Goal: Task Accomplishment & Management: Complete application form

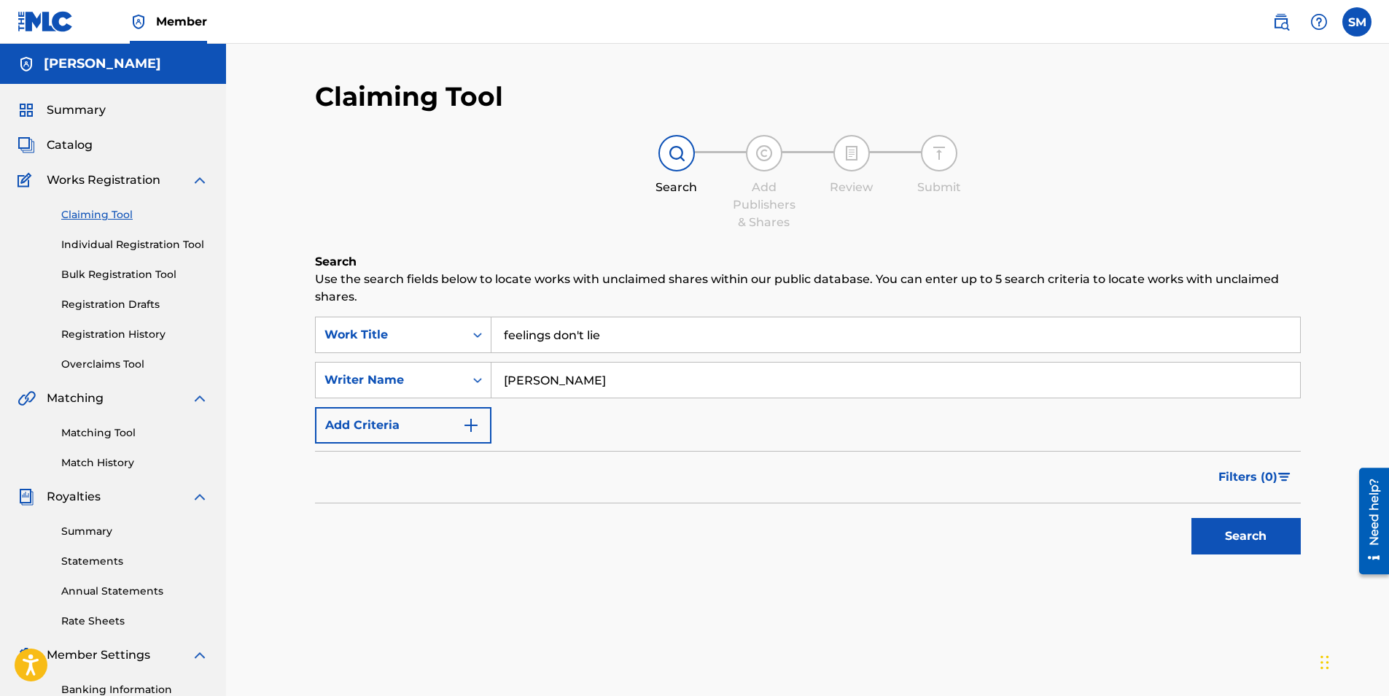
click at [1257, 537] on button "Search" at bounding box center [1246, 536] width 109 height 36
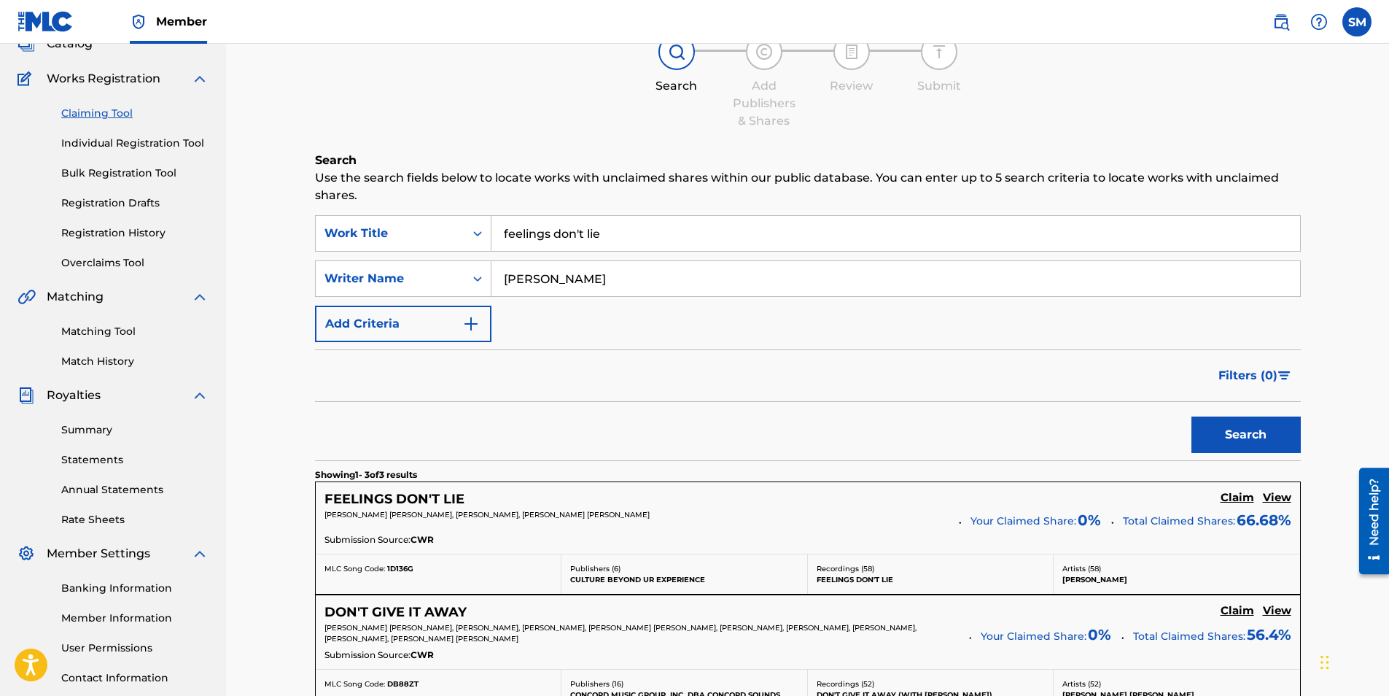
scroll to position [292, 0]
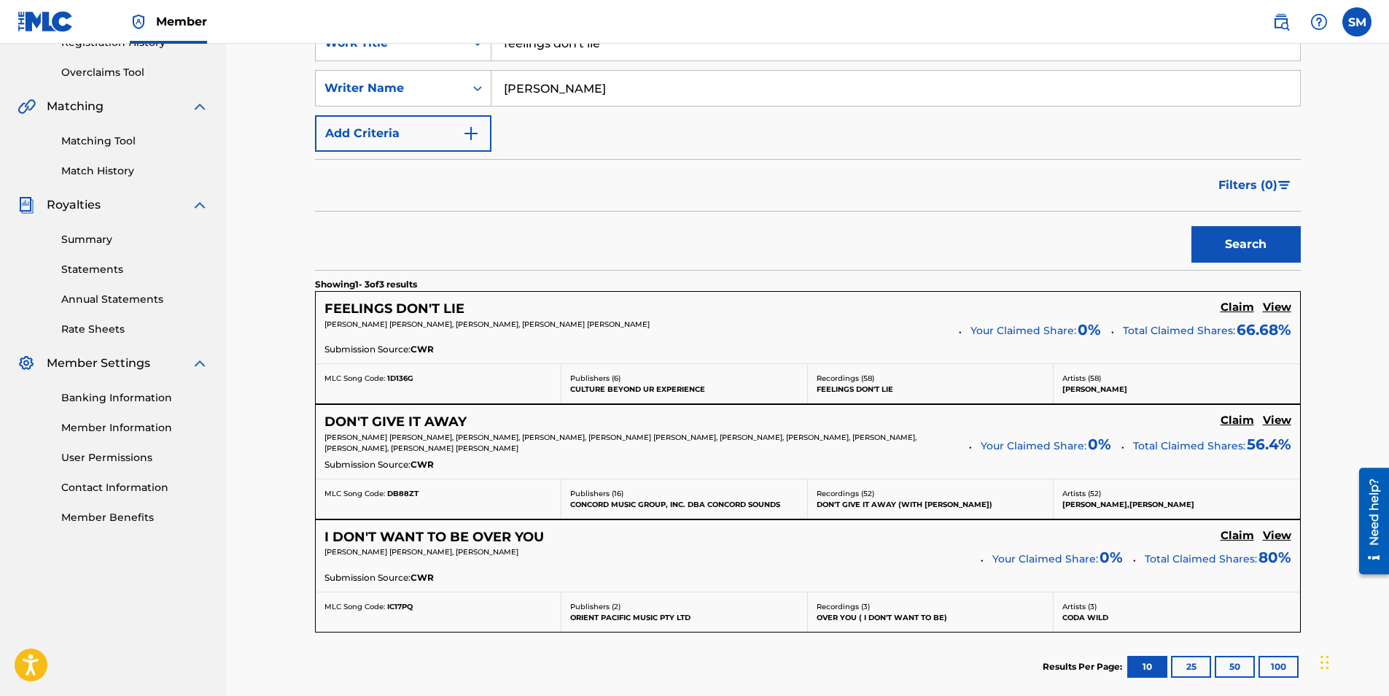
click at [1283, 308] on h5 "View" at bounding box center [1277, 307] width 28 height 14
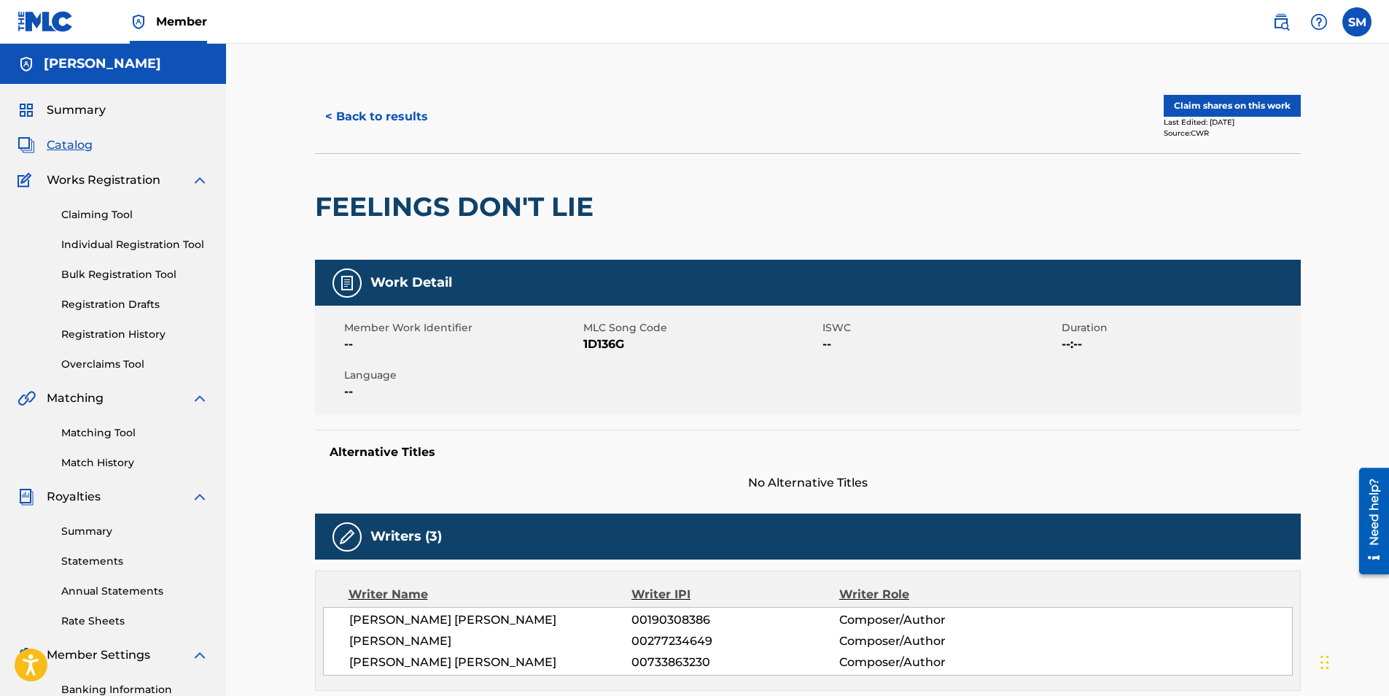
click at [1282, 107] on button "Claim shares on this work" at bounding box center [1232, 106] width 137 height 22
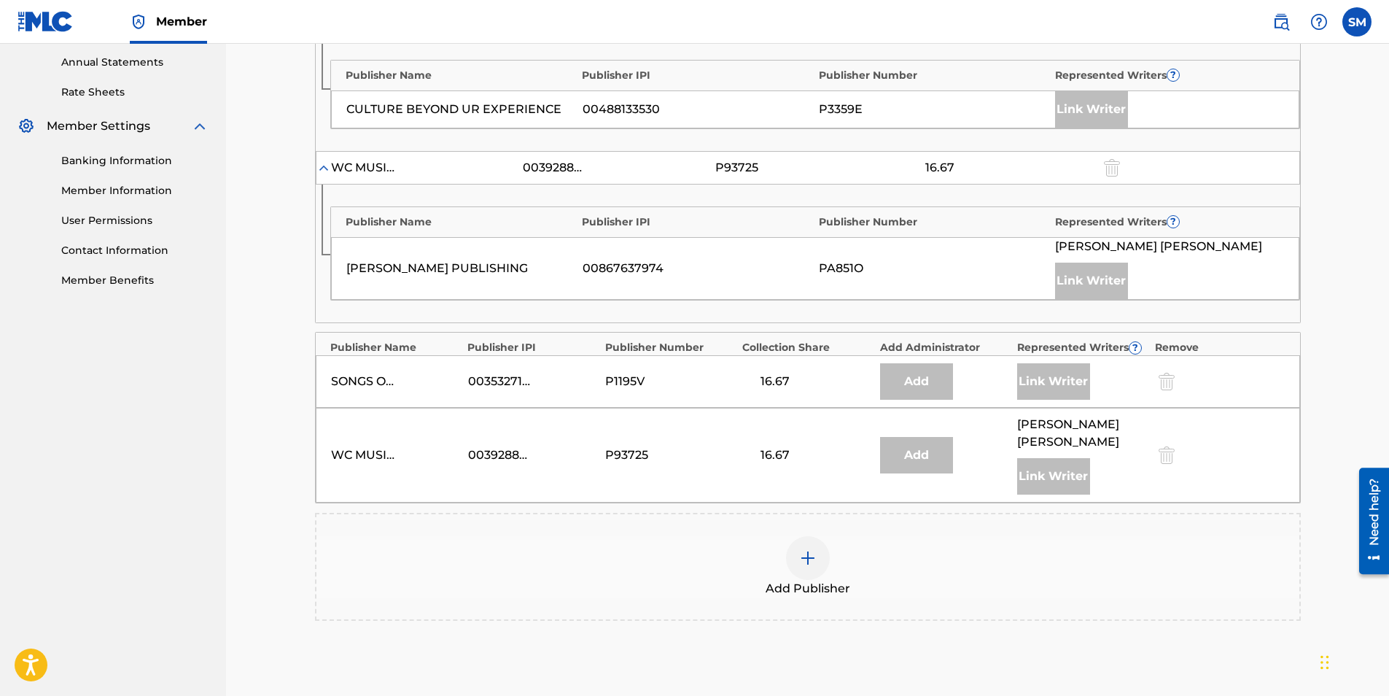
scroll to position [689, 0]
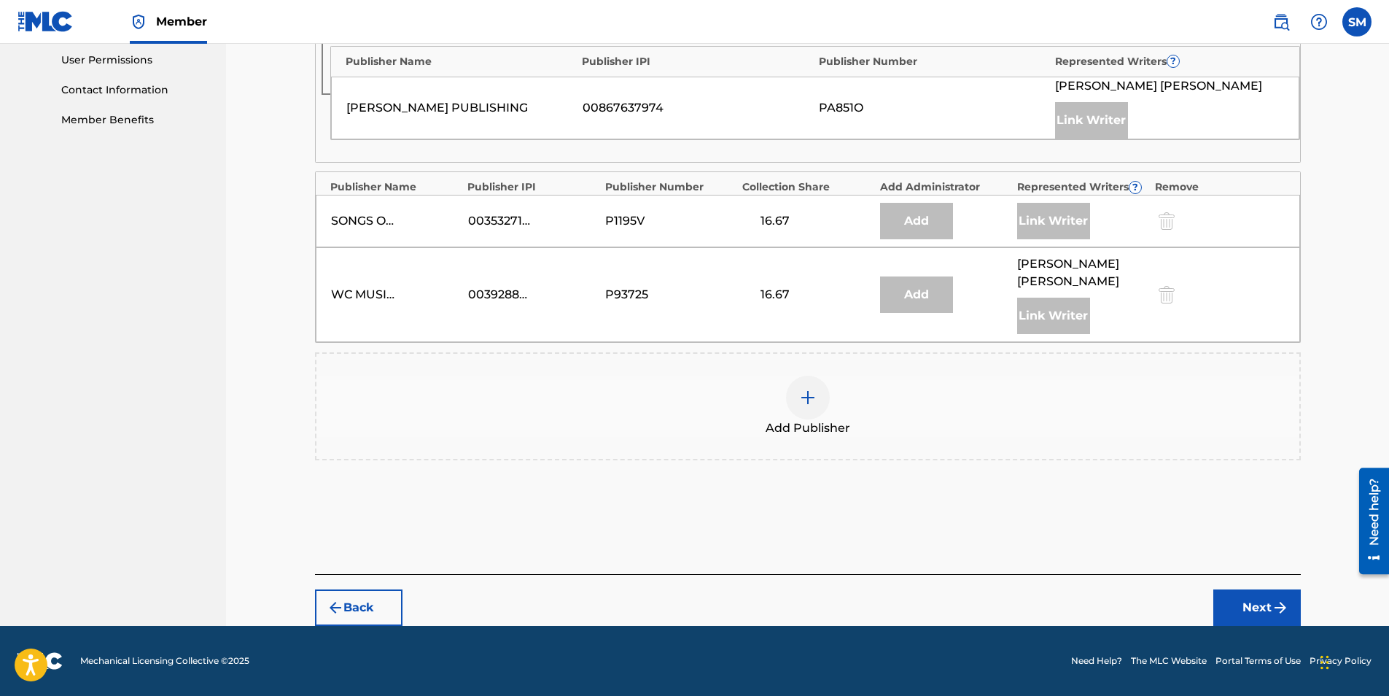
click at [807, 408] on div at bounding box center [808, 398] width 44 height 44
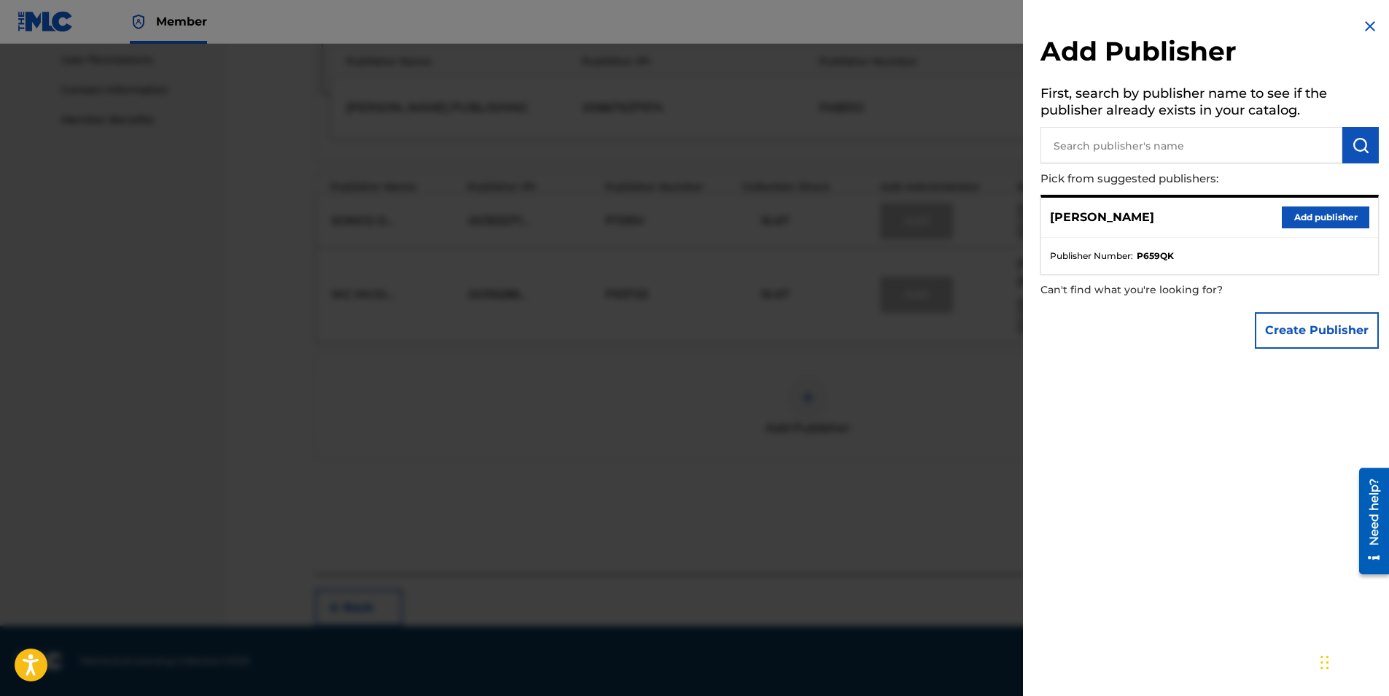
click at [1327, 212] on button "Add publisher" at bounding box center [1326, 217] width 88 height 22
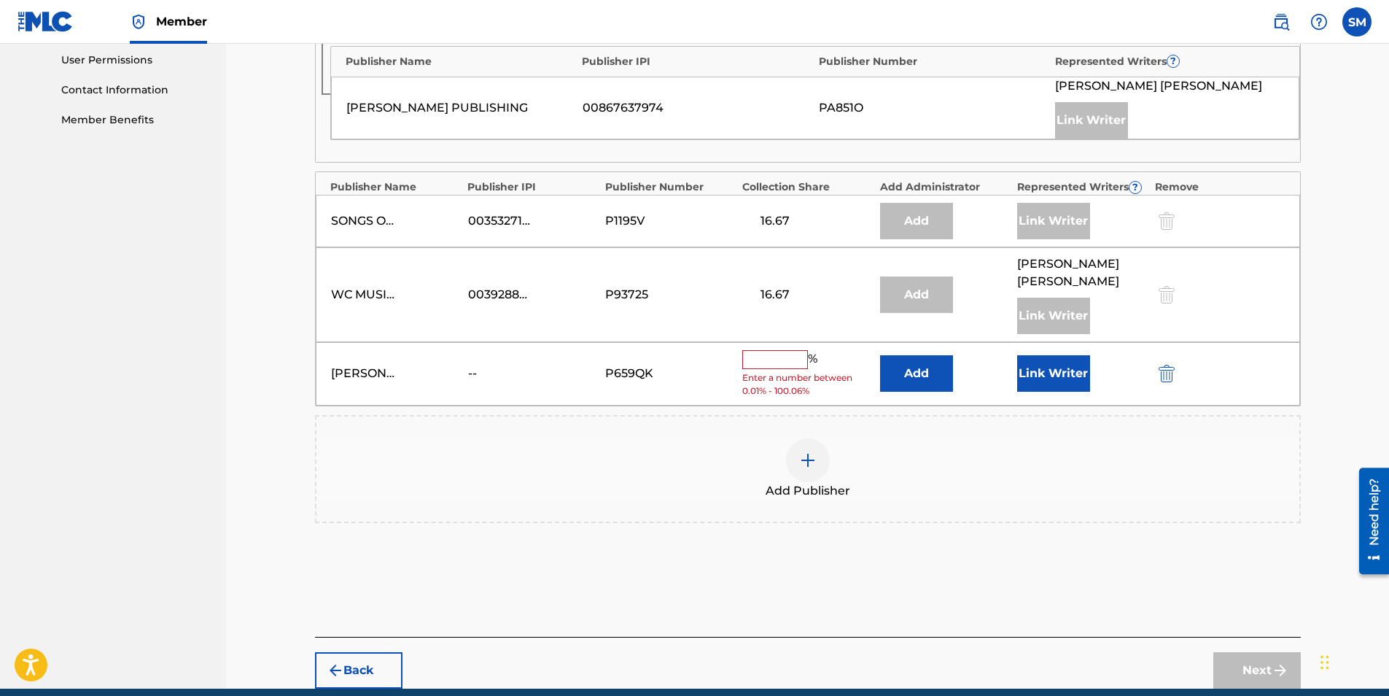
click at [777, 364] on input "text" at bounding box center [775, 359] width 66 height 19
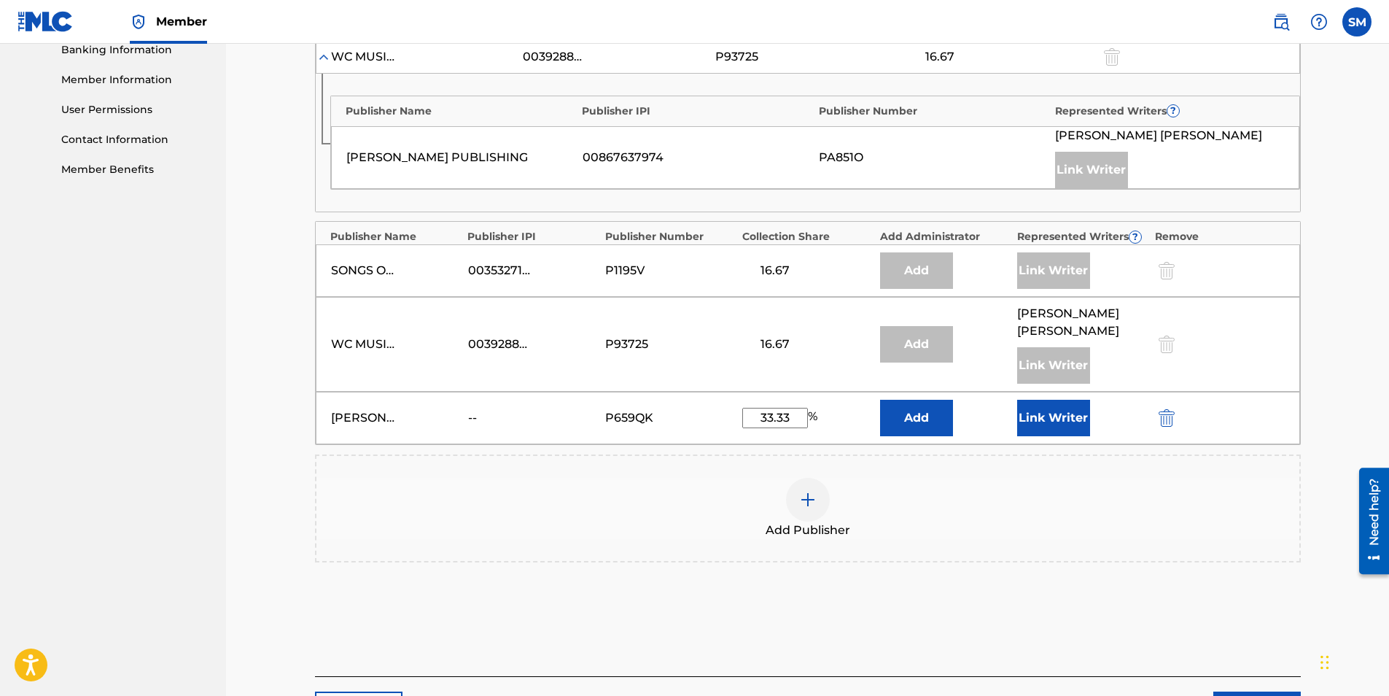
scroll to position [640, 0]
type input "33.33"
click at [909, 424] on button "Add" at bounding box center [916, 417] width 73 height 36
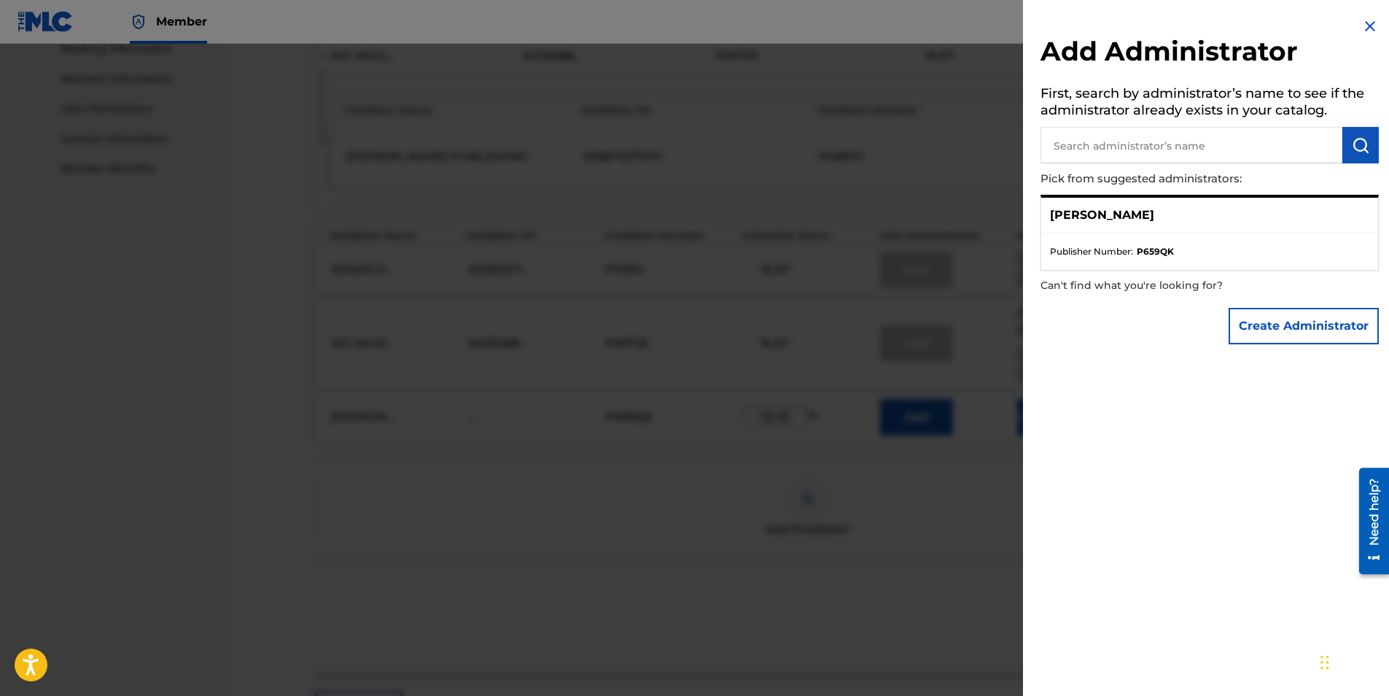
click at [1284, 322] on button "Create Administrator" at bounding box center [1304, 326] width 150 height 36
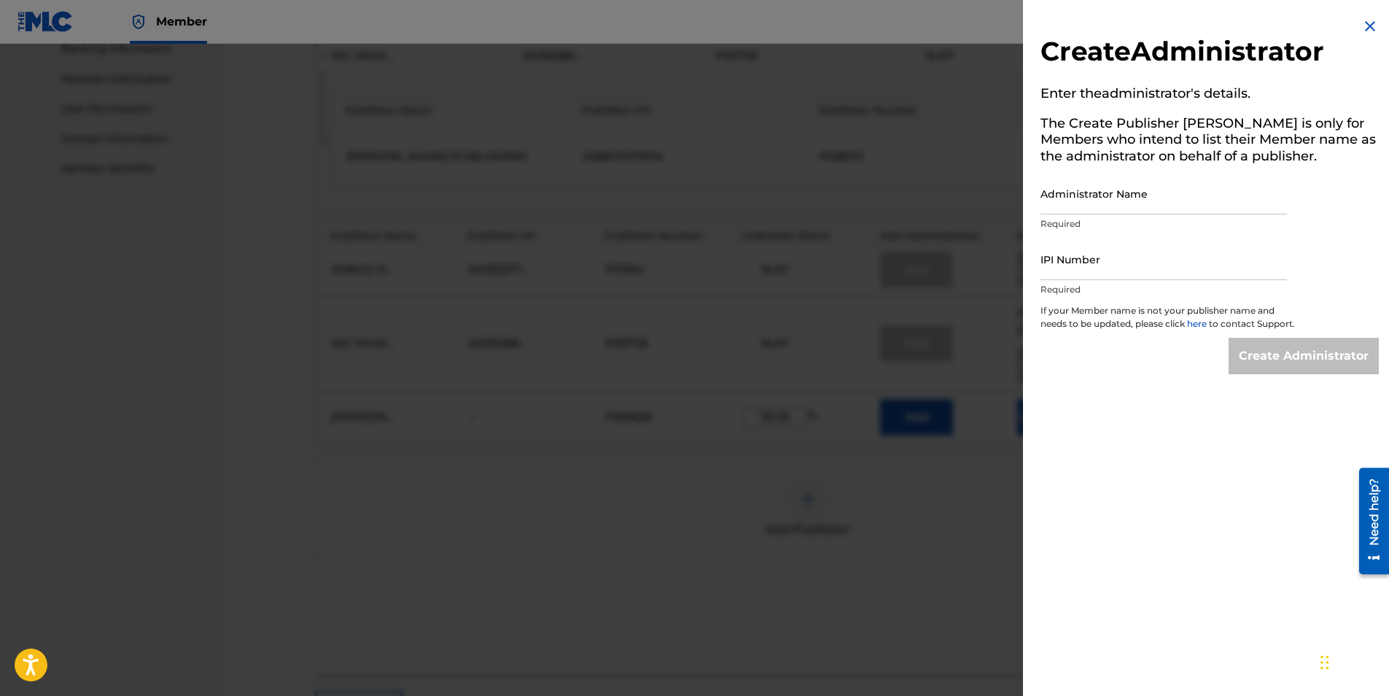
click at [1112, 199] on input "Administrator Name" at bounding box center [1164, 194] width 246 height 42
type input "[PERSON_NAME]"
click at [1073, 265] on input "IPI Number" at bounding box center [1164, 259] width 246 height 42
click at [1362, 24] on img at bounding box center [1371, 27] width 18 height 18
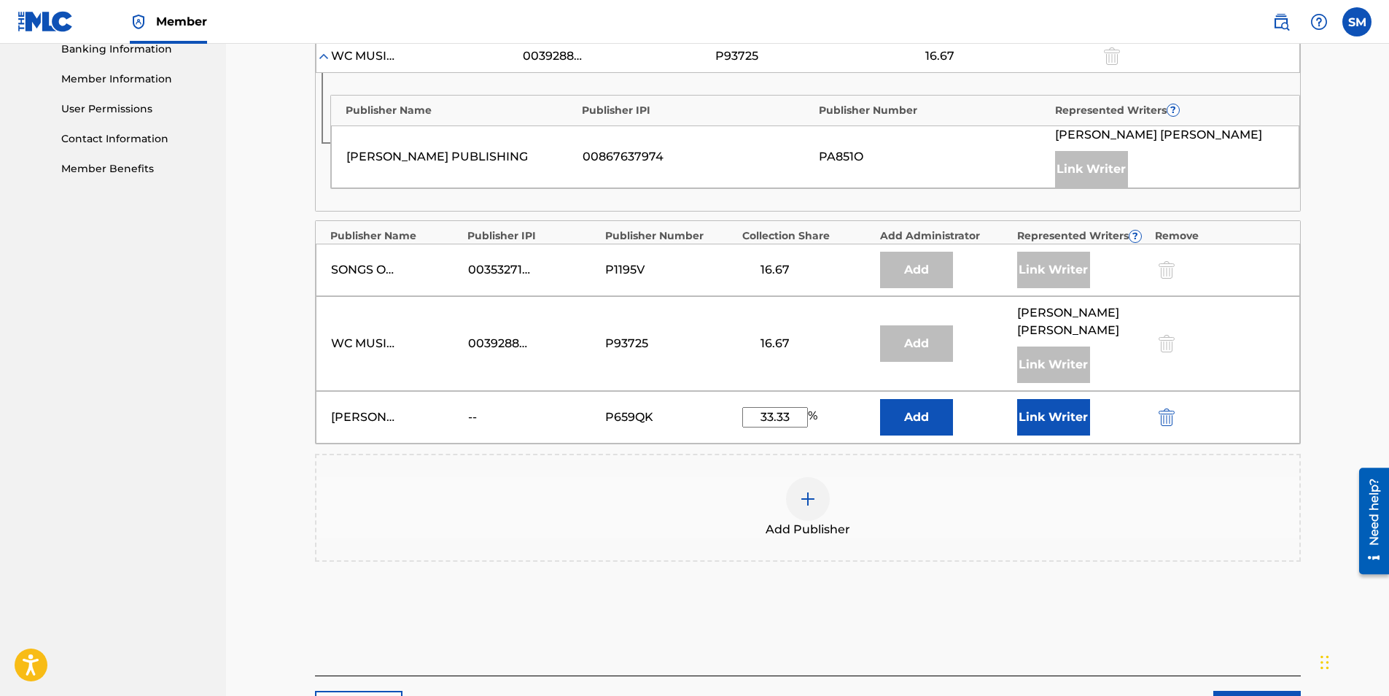
scroll to position [713, 0]
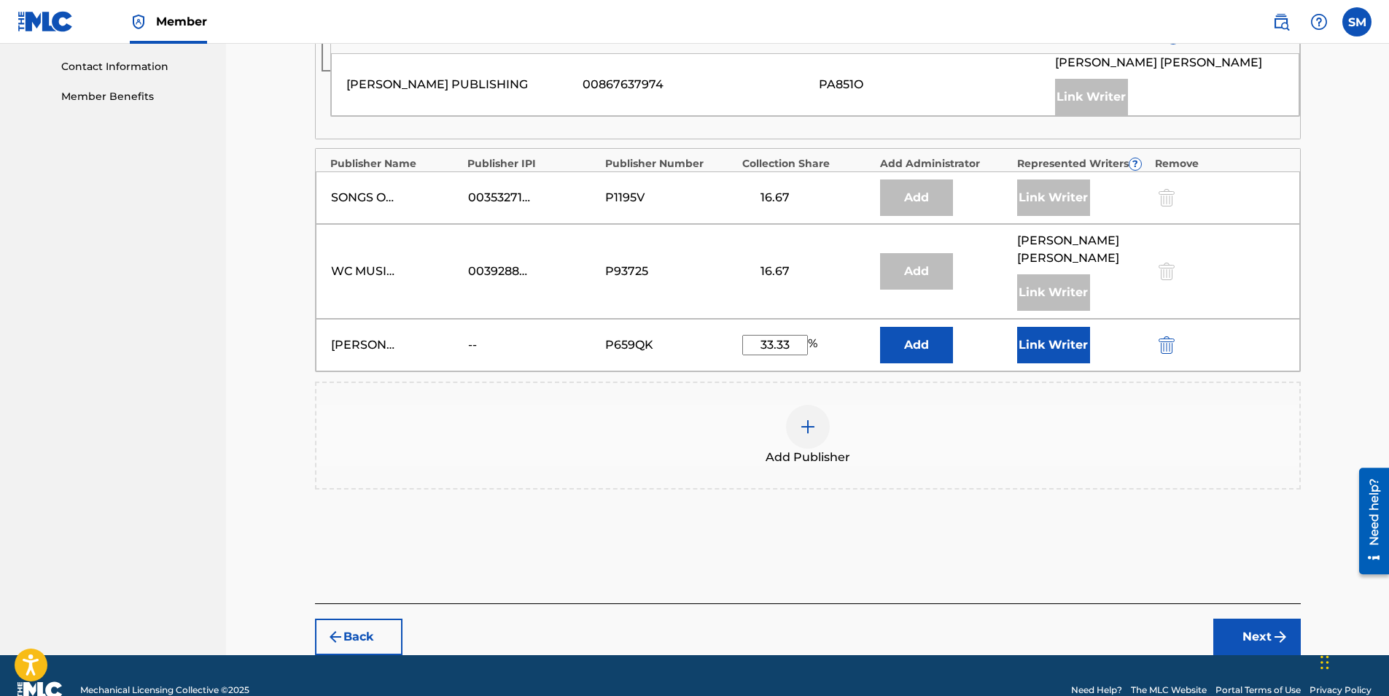
click at [922, 346] on button "Add" at bounding box center [916, 345] width 73 height 36
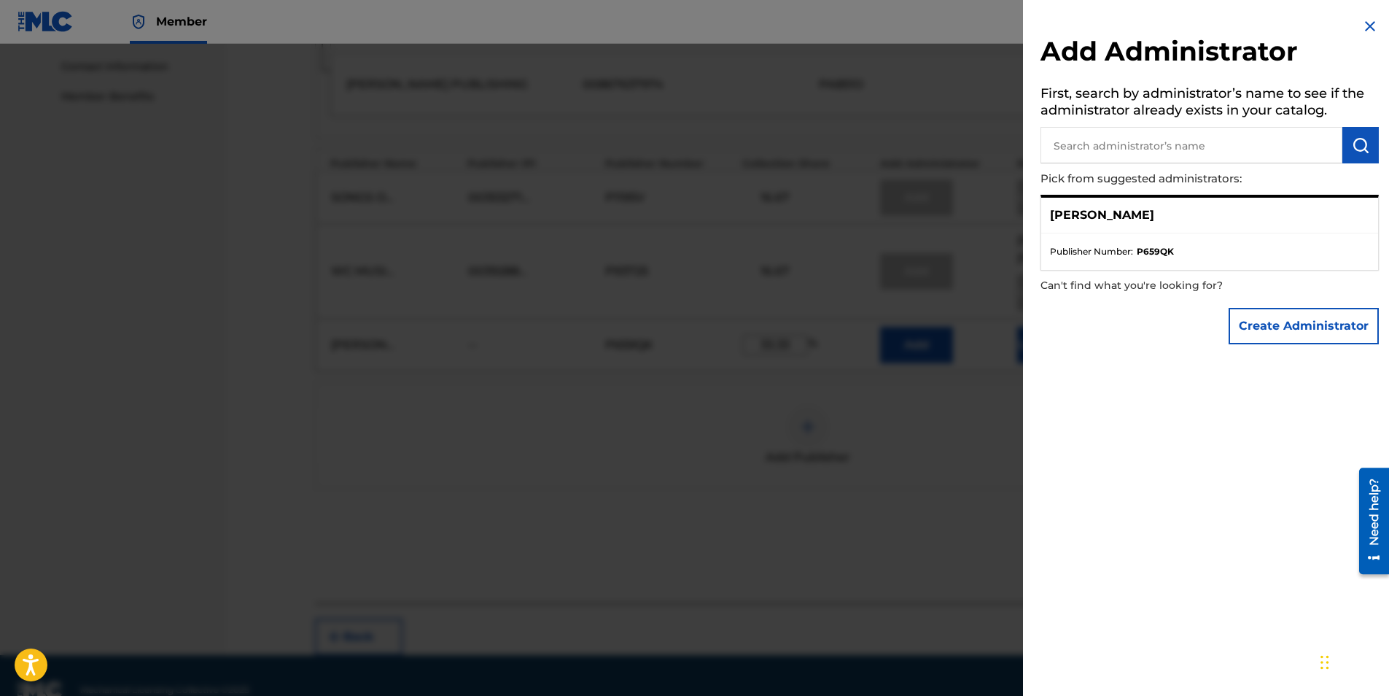
click at [1174, 259] on ul "Publisher Number : P659QK" at bounding box center [1209, 251] width 337 height 36
click at [1139, 231] on div "[PERSON_NAME]" at bounding box center [1209, 216] width 337 height 36
click at [1133, 222] on p "[PERSON_NAME]" at bounding box center [1102, 215] width 104 height 18
click at [1273, 328] on button "Create Administrator" at bounding box center [1304, 326] width 150 height 36
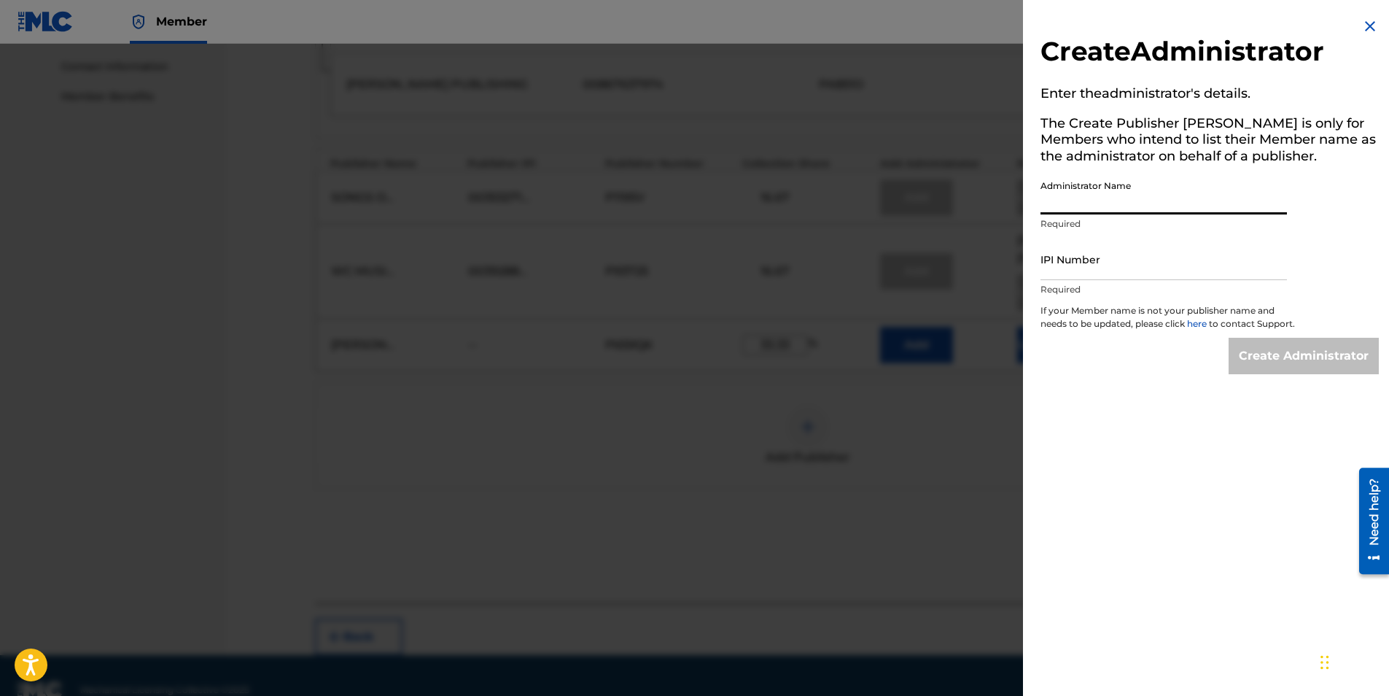
click at [1082, 195] on input "Administrator Name" at bounding box center [1164, 194] width 246 height 42
click at [1362, 26] on img at bounding box center [1371, 27] width 18 height 18
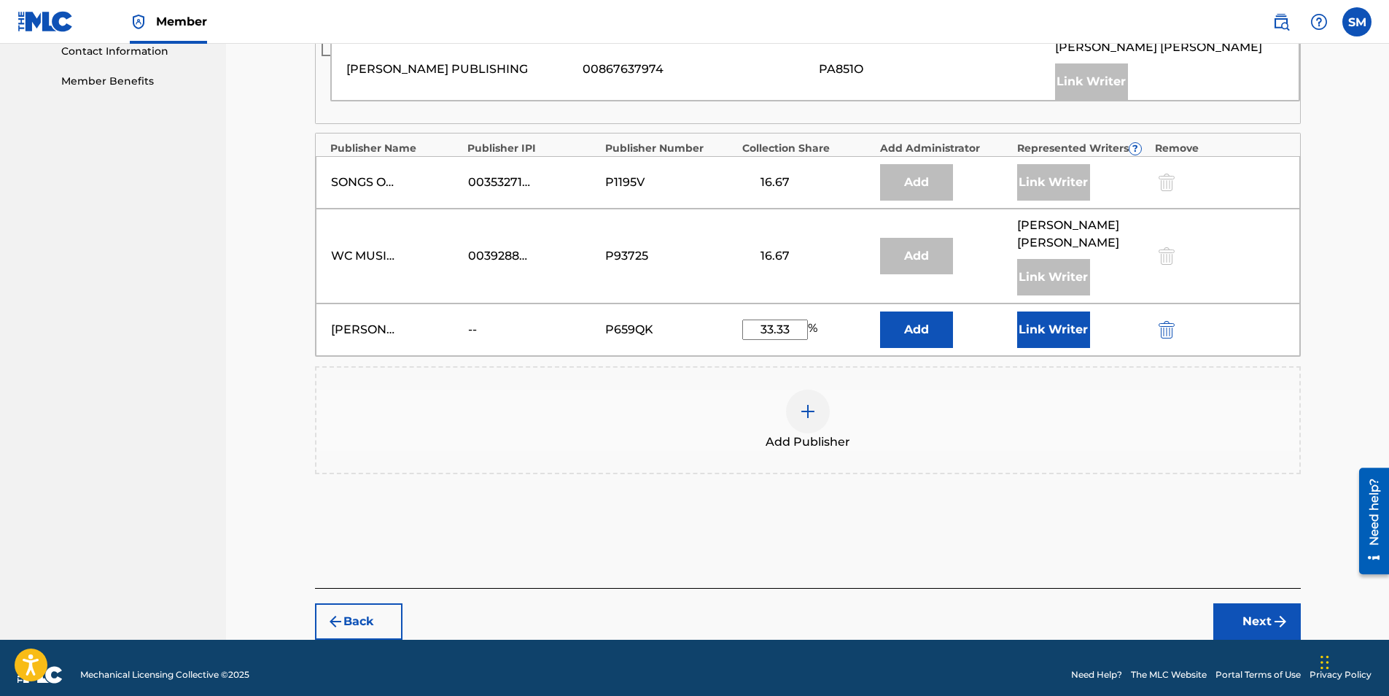
scroll to position [729, 0]
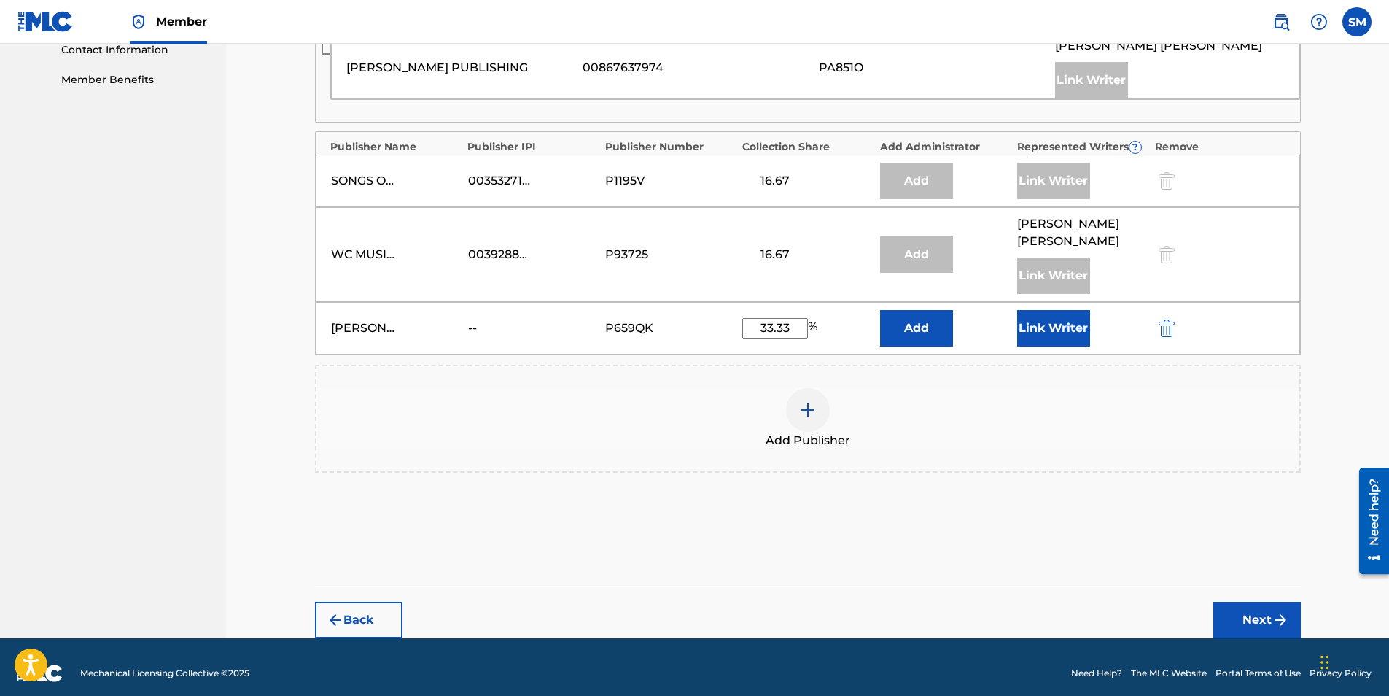
click at [792, 330] on input "33.33" at bounding box center [775, 328] width 66 height 20
type input "33.00"
click at [917, 332] on button "Add" at bounding box center [916, 328] width 73 height 36
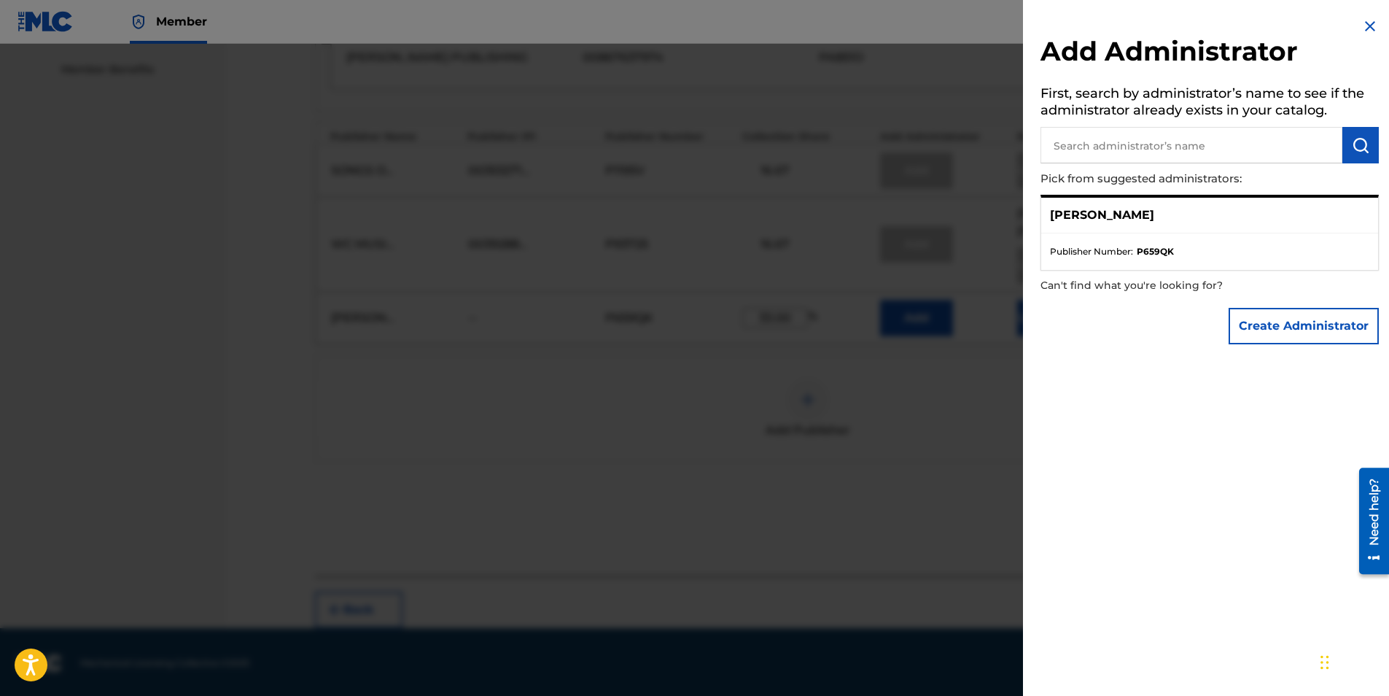
scroll to position [742, 0]
click at [1372, 527] on div "Need help?" at bounding box center [1374, 511] width 20 height 67
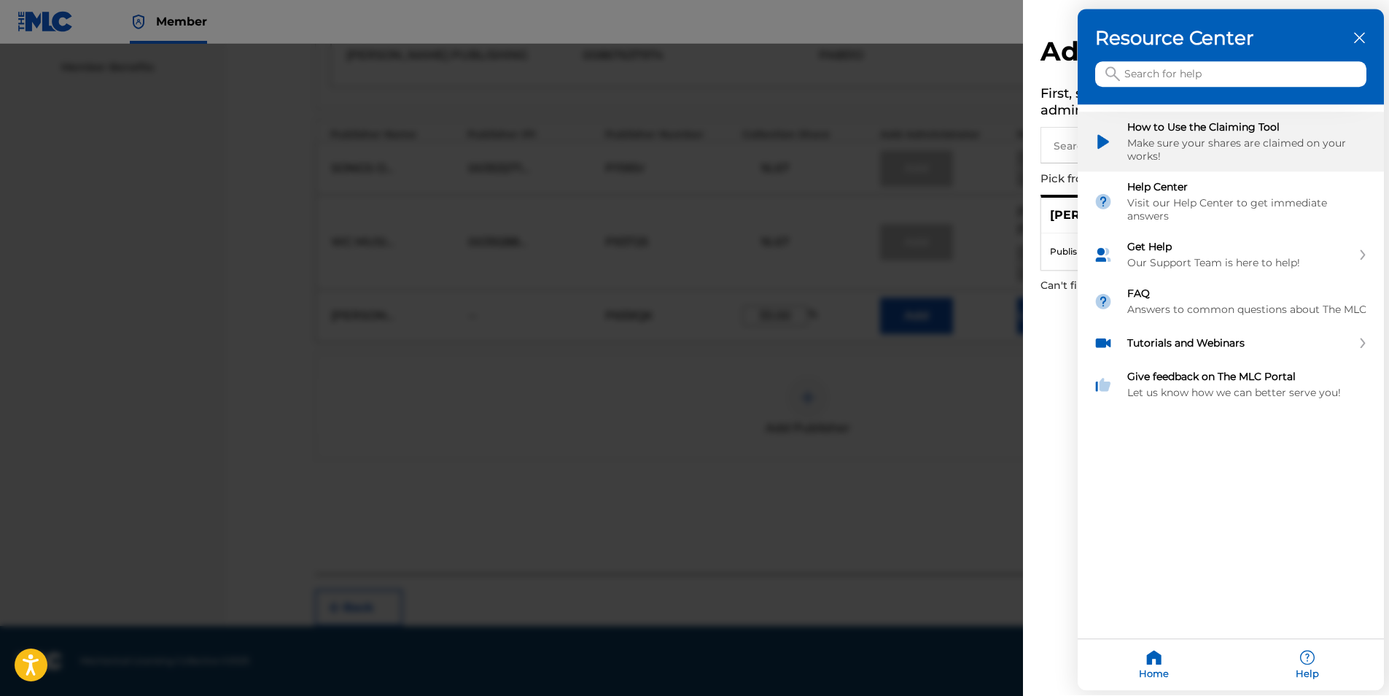
click at [1206, 130] on div "How to Use the Claiming Tool" at bounding box center [1247, 127] width 241 height 13
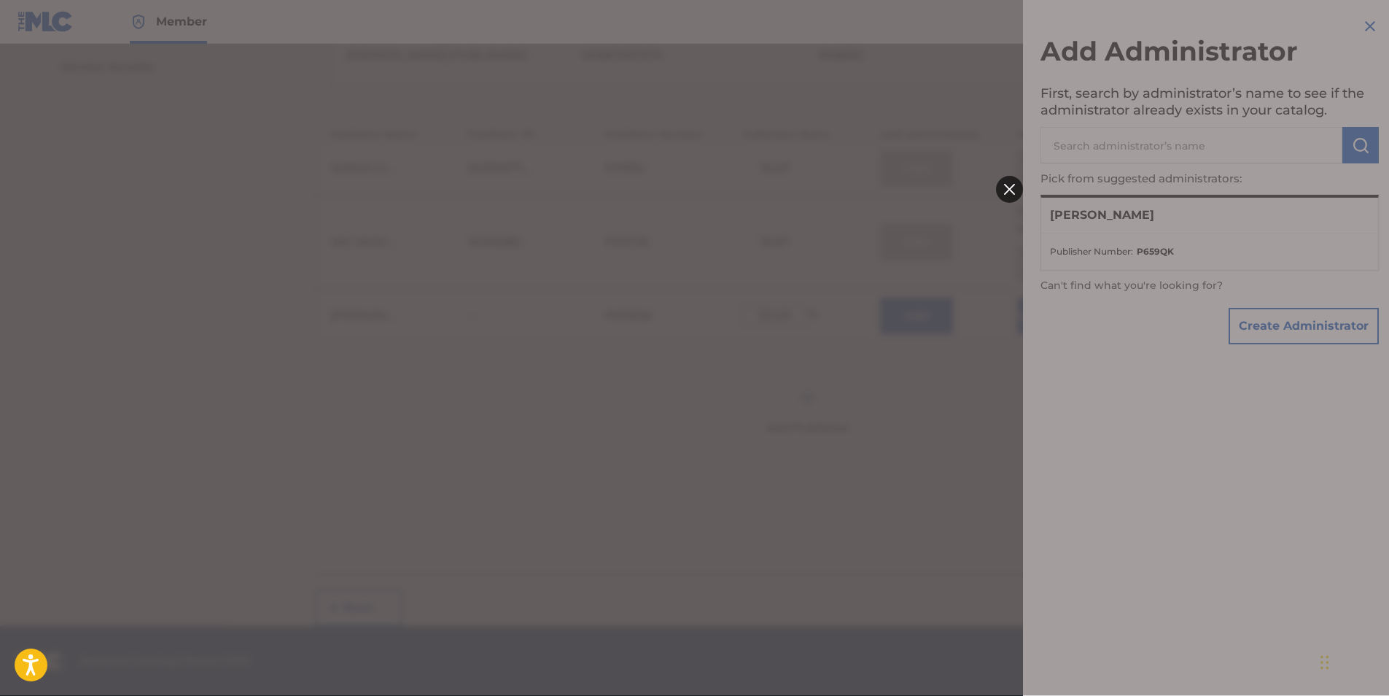
scroll to position [0, 0]
click at [1358, 25] on div at bounding box center [694, 348] width 1389 height 696
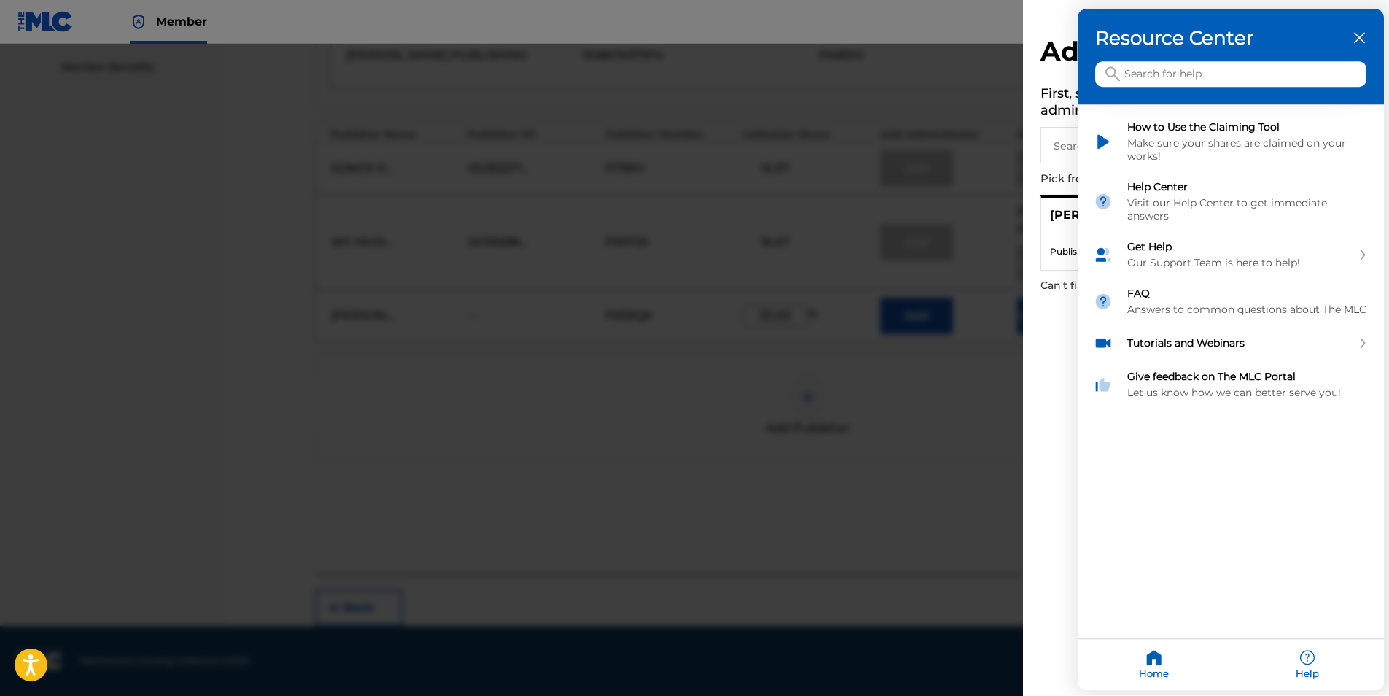
click at [1360, 39] on icon "close resource center" at bounding box center [1359, 38] width 11 height 11
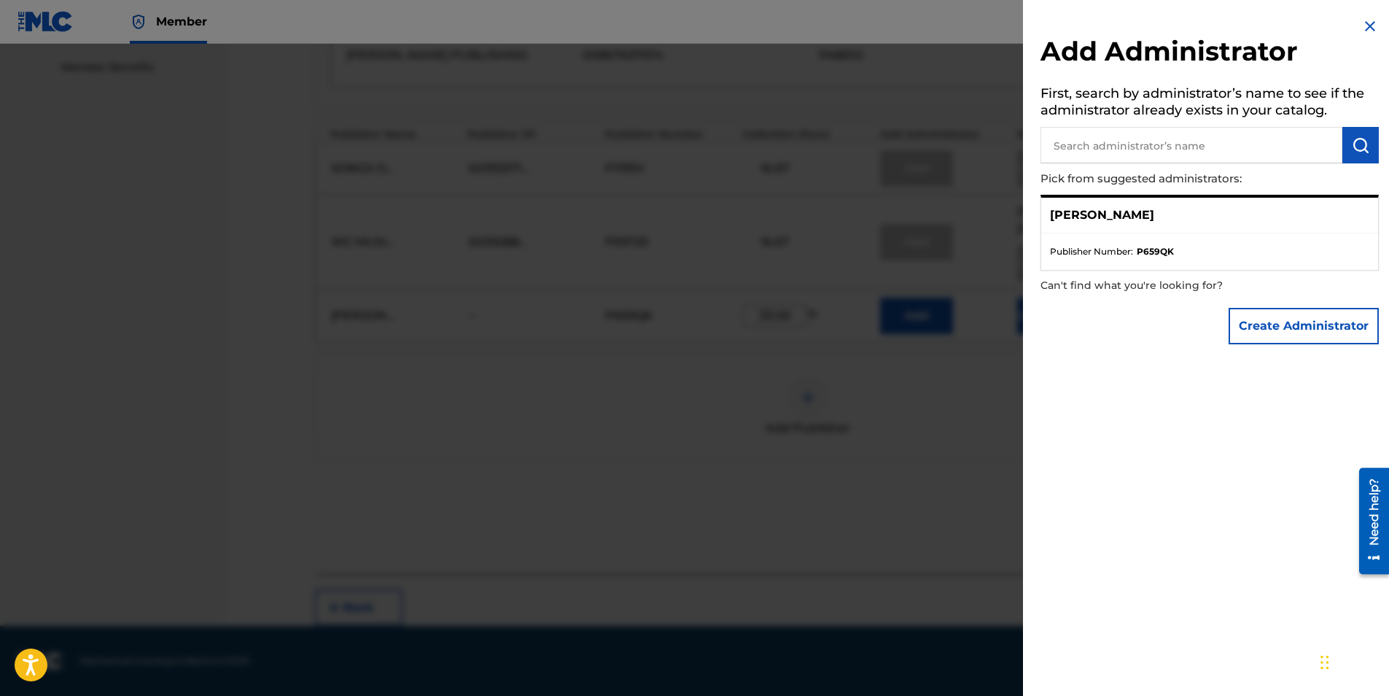
click at [1183, 149] on input "text" at bounding box center [1192, 145] width 302 height 36
click at [1160, 133] on input "text" at bounding box center [1192, 145] width 302 height 36
type input "s"
type input "[PERSON_NAME] [PERSON_NAME]"
click at [1355, 145] on img "submit" at bounding box center [1361, 145] width 18 height 18
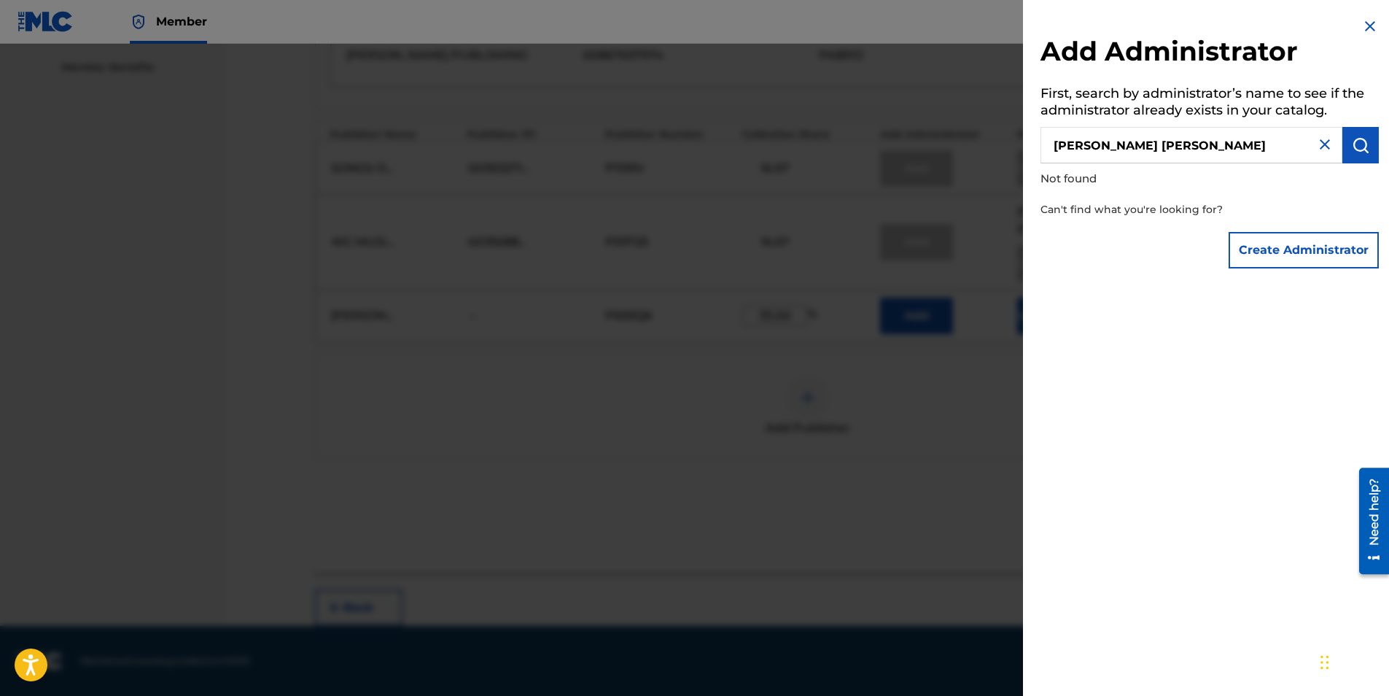
click at [1286, 249] on button "Create Administrator" at bounding box center [1304, 250] width 150 height 36
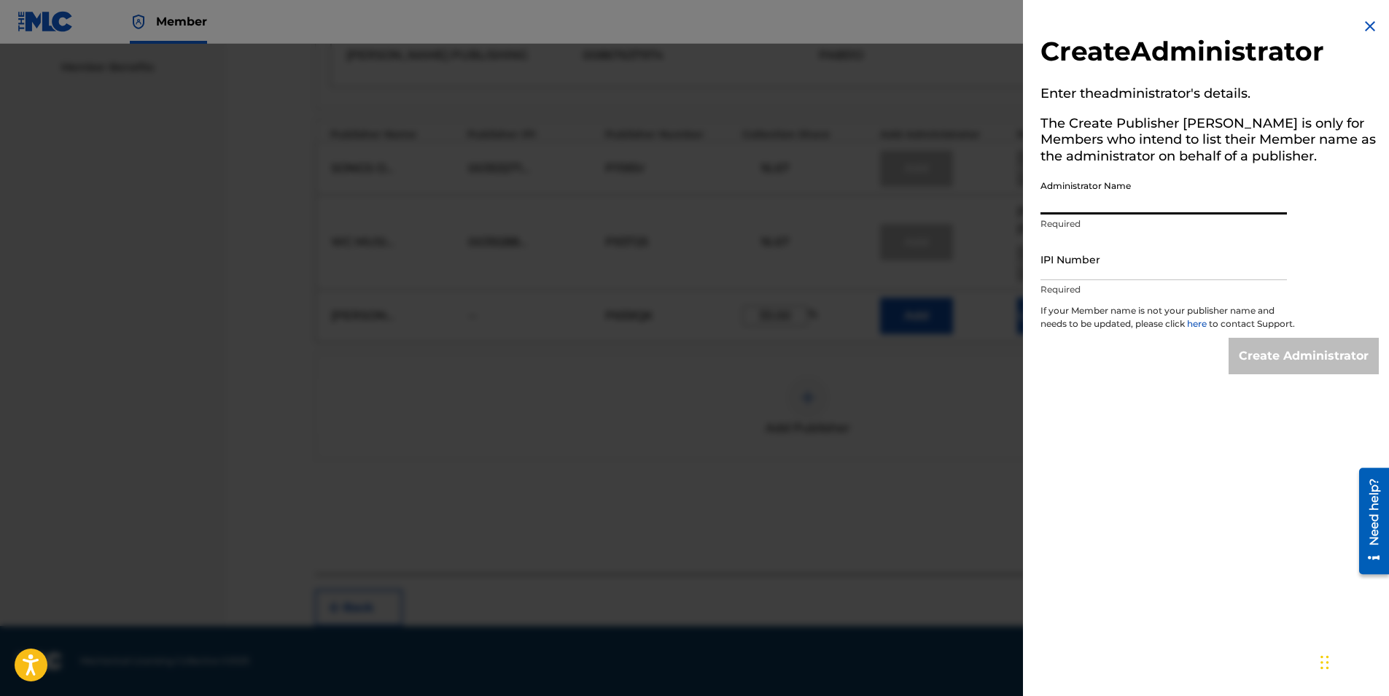
click at [1069, 199] on input "Administrator Name" at bounding box center [1164, 194] width 246 height 42
type input "[PERSON_NAME]"
click at [1078, 260] on input "IPI Number" at bounding box center [1164, 259] width 246 height 42
click at [1366, 23] on img at bounding box center [1371, 27] width 18 height 18
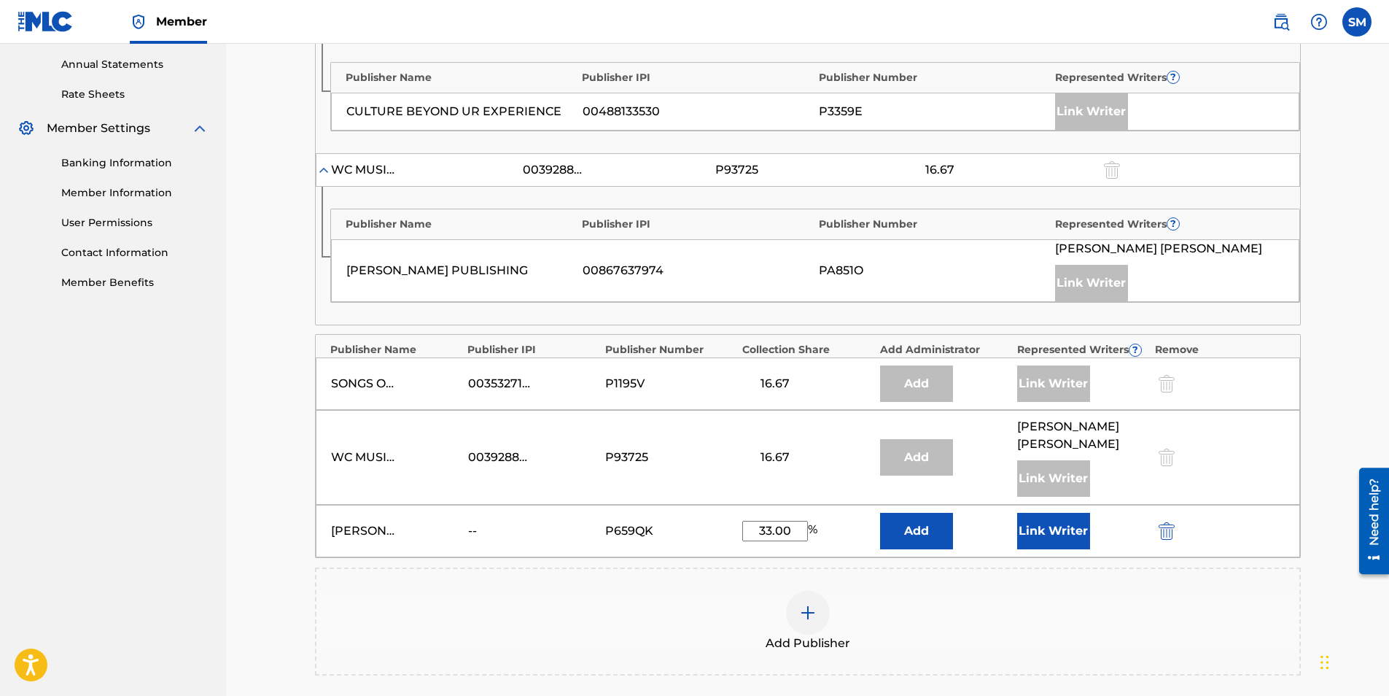
scroll to position [596, 0]
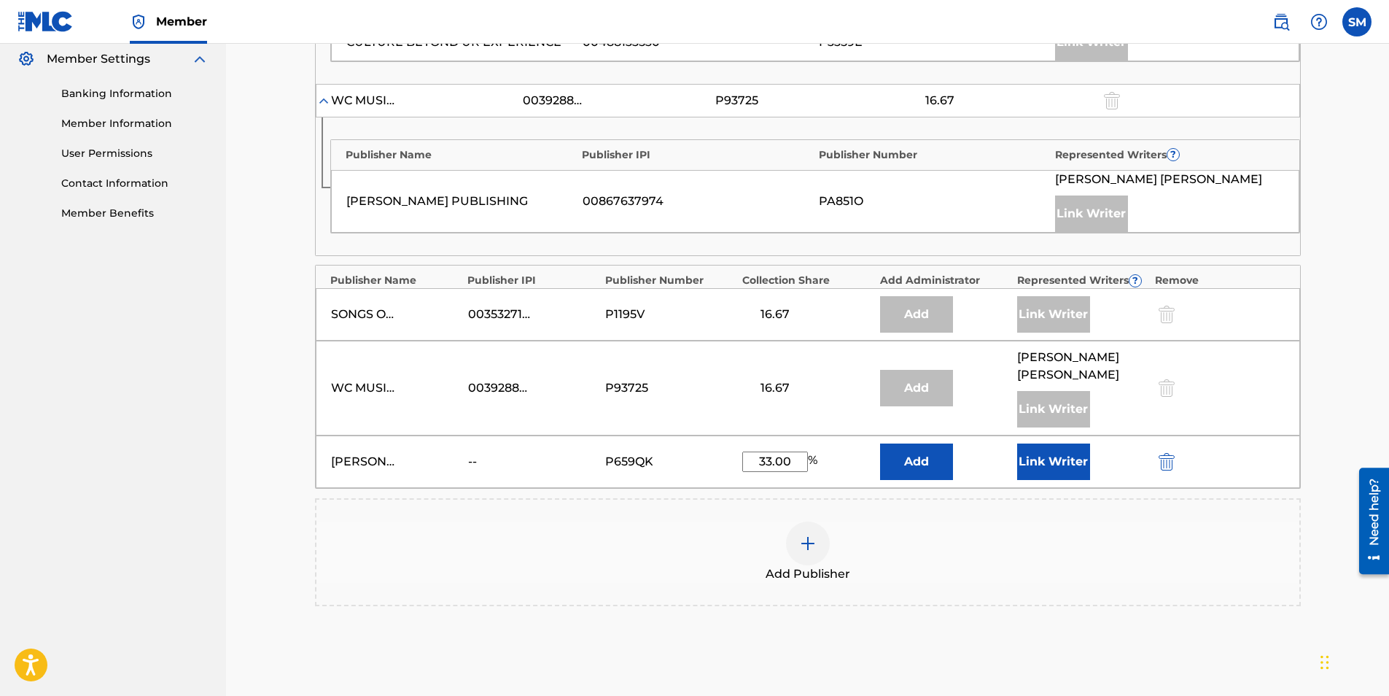
click at [1052, 463] on button "Link Writer" at bounding box center [1053, 461] width 73 height 36
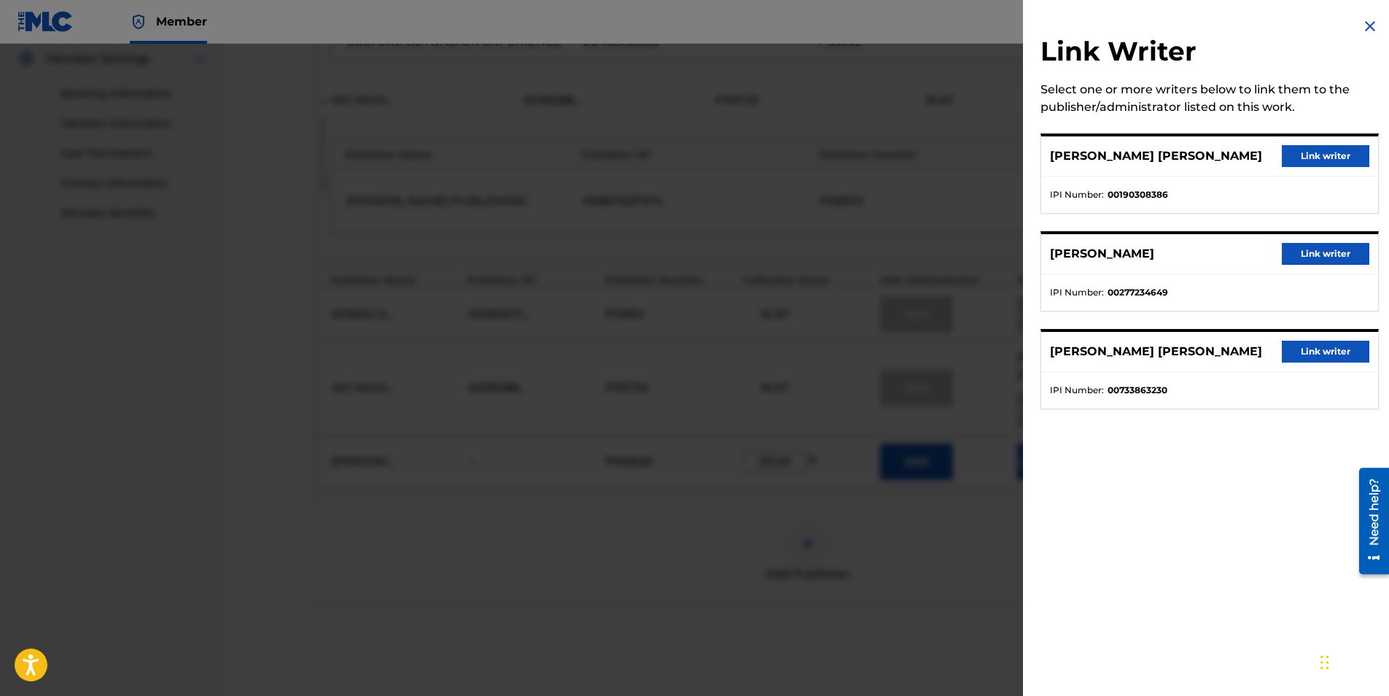
click at [1364, 22] on img at bounding box center [1371, 27] width 18 height 18
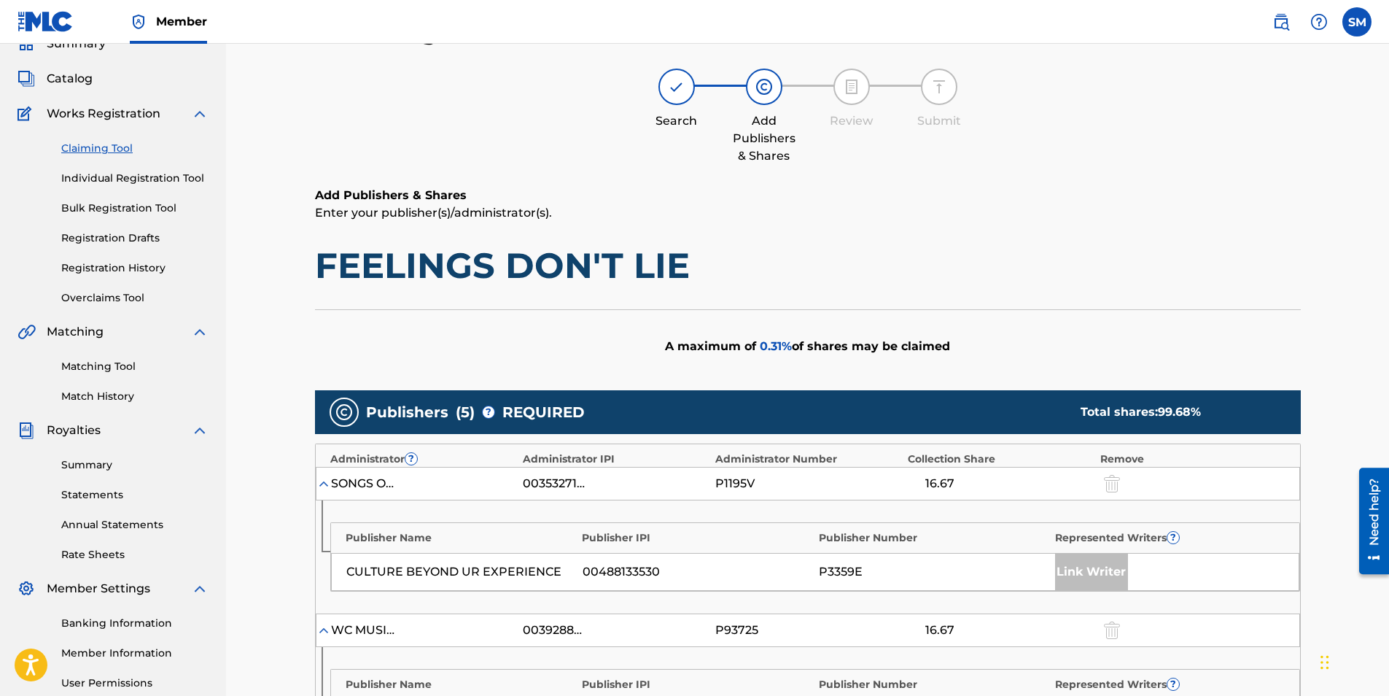
scroll to position [45, 0]
